Goal: Task Accomplishment & Management: Use online tool/utility

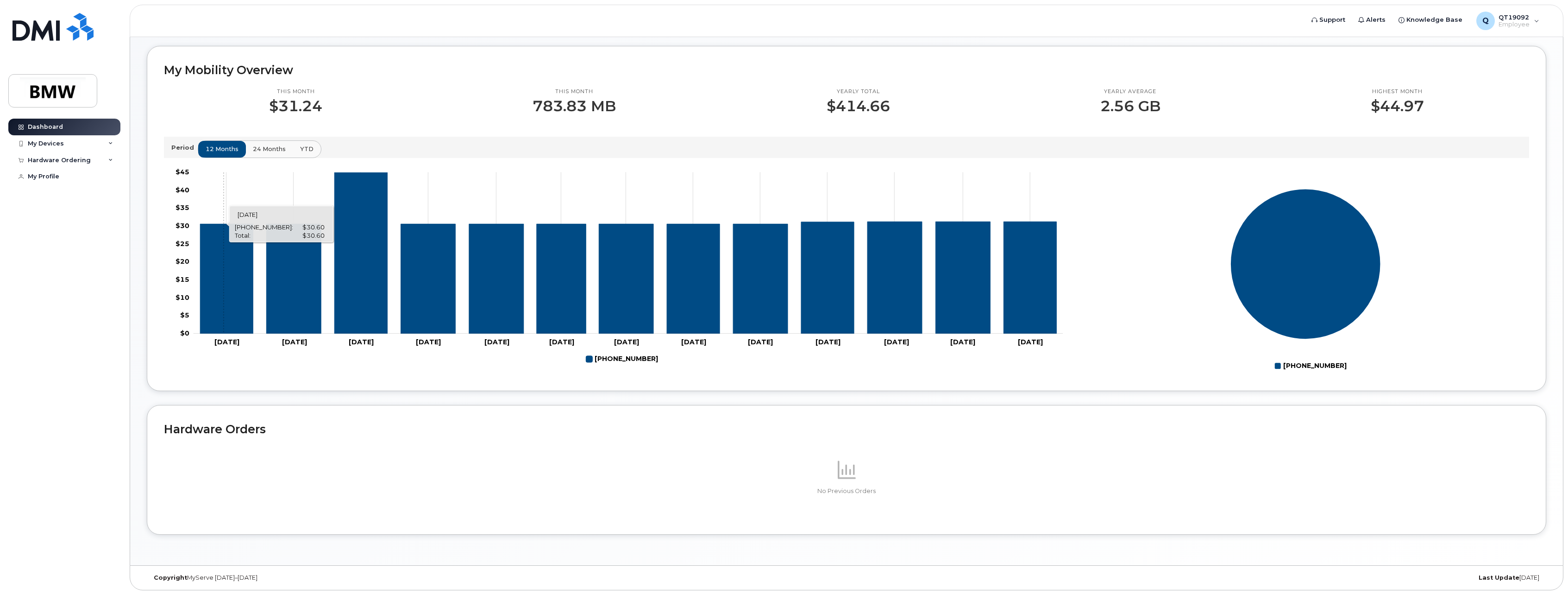
scroll to position [243, 0]
click at [99, 144] on div "My Devices" at bounding box center [65, 143] width 112 height 16
click at [98, 182] on div "[PHONE_NUMBER]" at bounding box center [85, 179] width 57 height 9
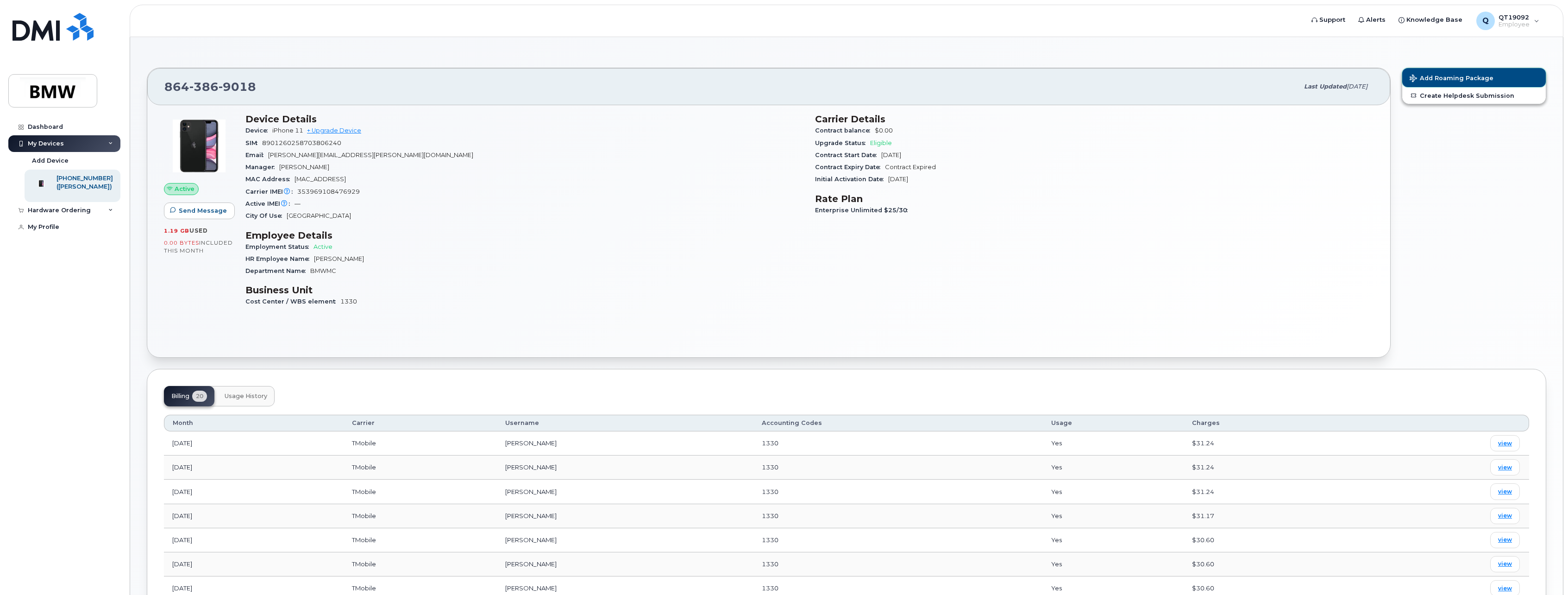
click at [1452, 72] on button "Add Roaming Package" at bounding box center [1474, 78] width 143 height 19
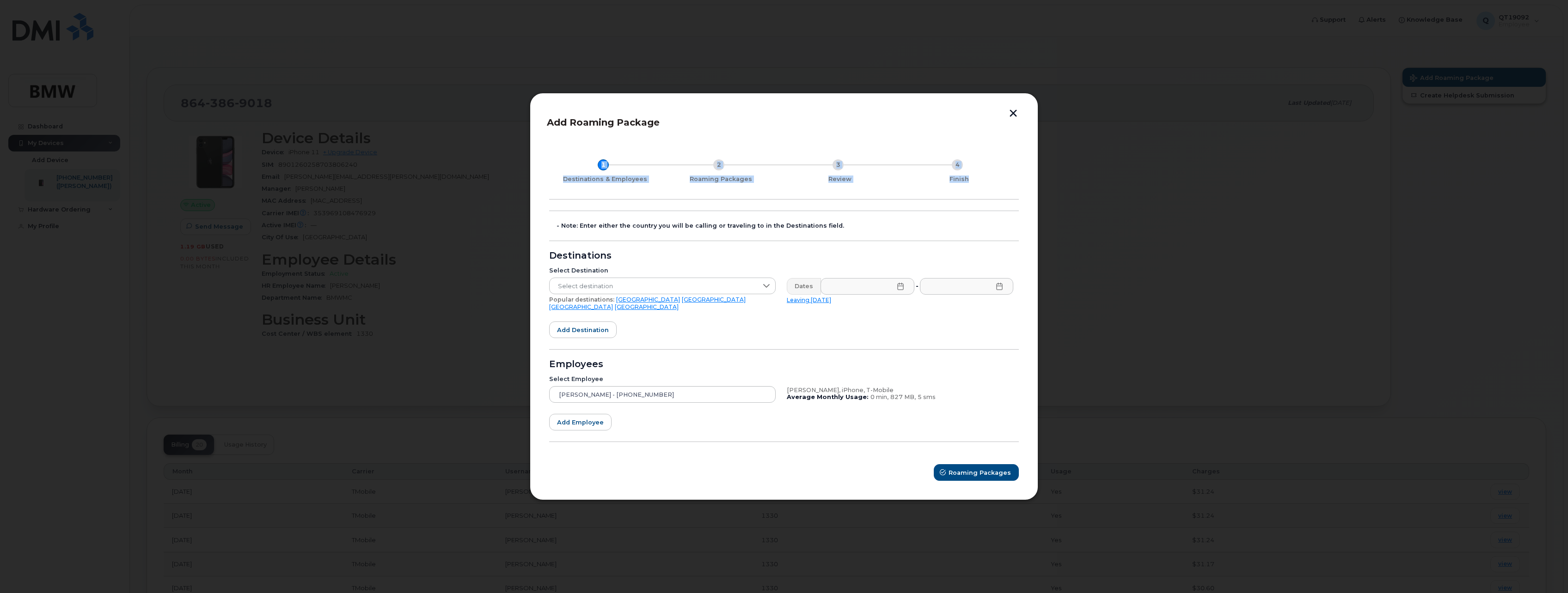
drag, startPoint x: 970, startPoint y: 116, endPoint x: 970, endPoint y: 146, distance: 30.0
click at [970, 146] on div "Add Roaming Package 1 Destinations & Employees 2 Roaming Packages 3 Review 4 Fi…" at bounding box center [783, 297] width 508 height 408
drag, startPoint x: 970, startPoint y: 146, endPoint x: 922, endPoint y: 111, distance: 59.4
click at [922, 111] on div "Add Roaming Package 1 Destinations & Employees 2 Roaming Packages 3 Review 4 Fi…" at bounding box center [783, 297] width 508 height 408
click at [1302, 395] on div at bounding box center [784, 296] width 1568 height 593
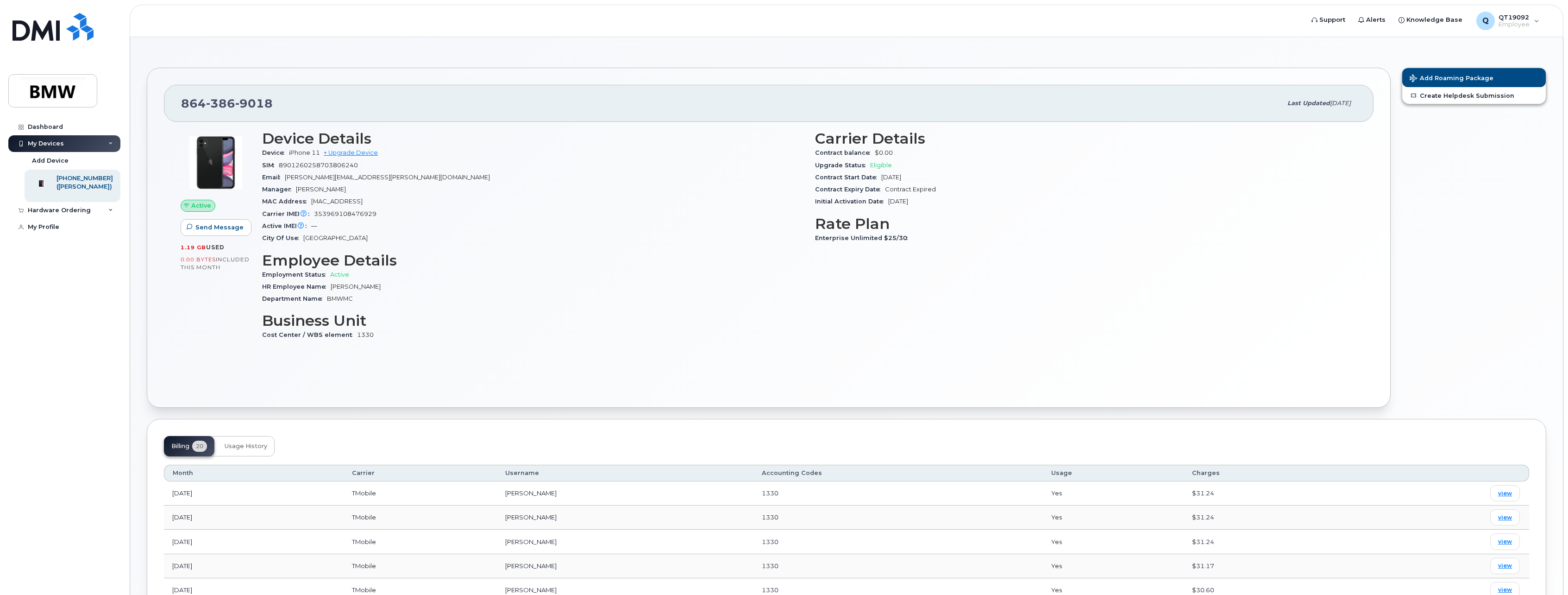
click at [1480, 259] on div "Add Roaming Package Create Helpdesk Submission" at bounding box center [1474, 238] width 156 height 352
